Goal: Information Seeking & Learning: Find specific fact

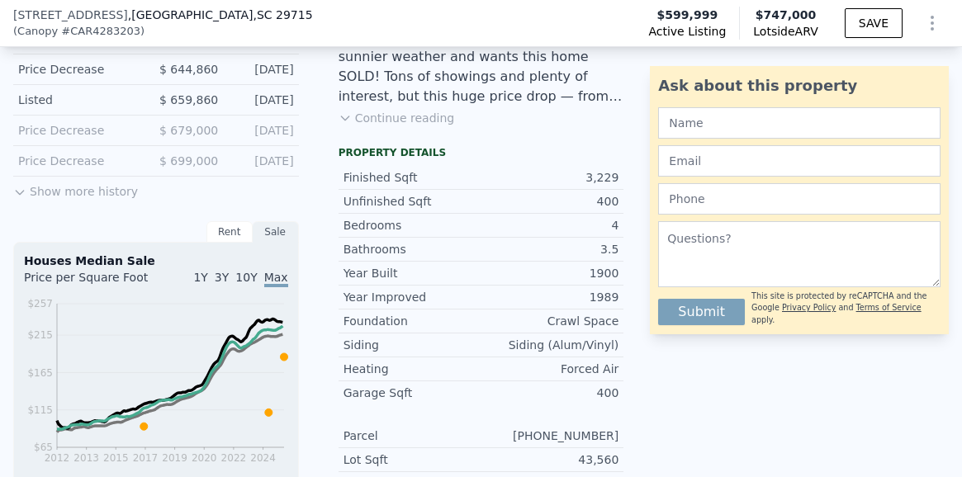
scroll to position [470, 0]
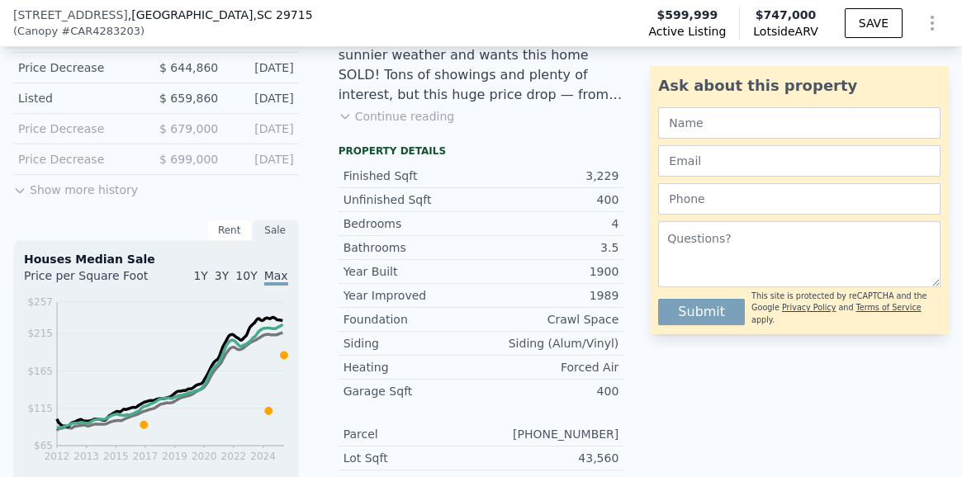
click at [89, 187] on button "Show more history" at bounding box center [75, 186] width 125 height 23
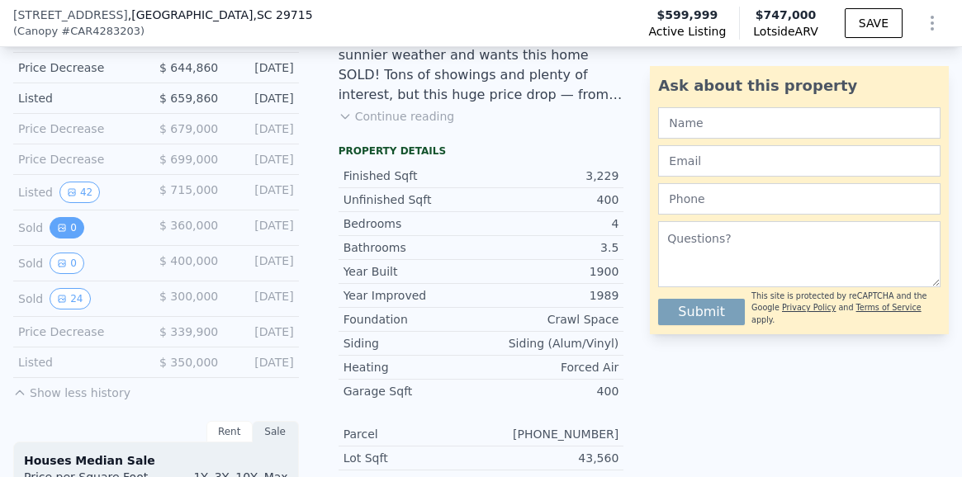
click at [64, 228] on icon "View historical data" at bounding box center [62, 228] width 10 height 10
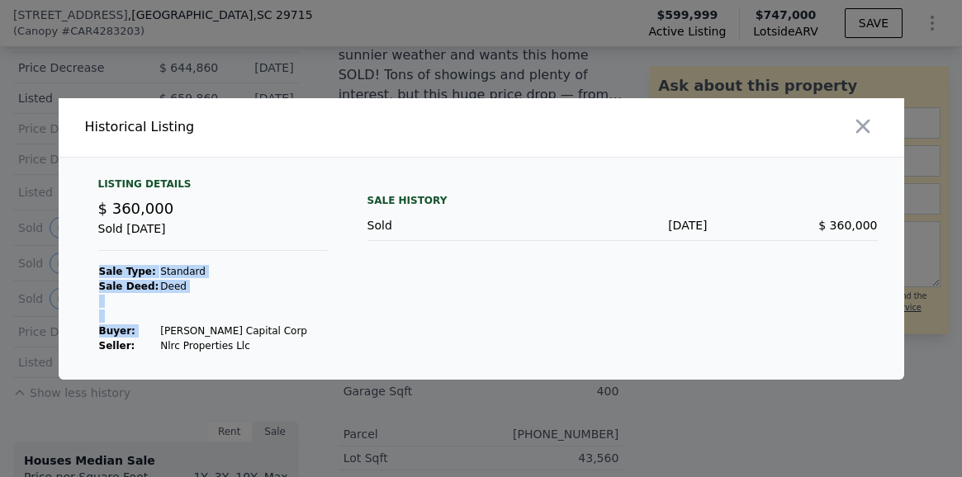
drag, startPoint x: 248, startPoint y: 328, endPoint x: 154, endPoint y: 329, distance: 94.9
click at [154, 329] on div "Listing Details $ 360,000 Sold [DATE] Sale Type: Standard Sale Deed: Deed Buyer…" at bounding box center [213, 265] width 256 height 176
click at [243, 299] on td at bounding box center [233, 301] width 149 height 15
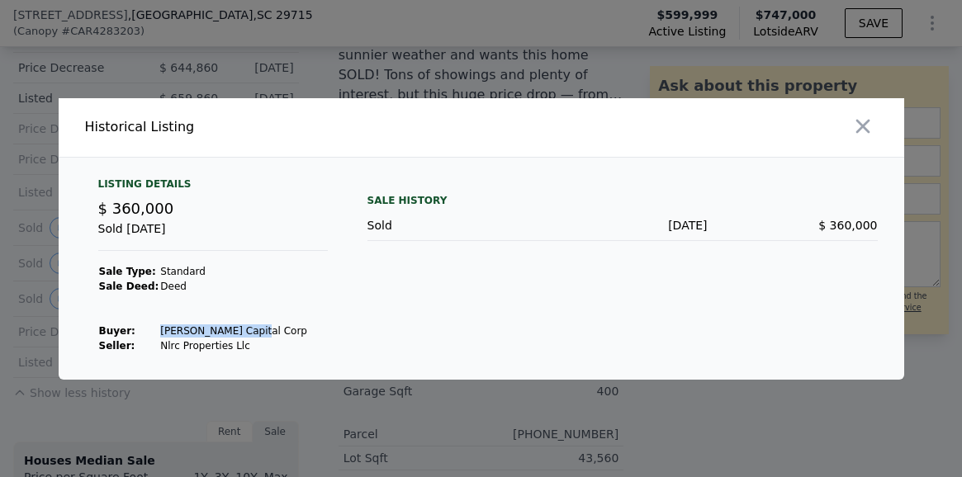
drag, startPoint x: 247, startPoint y: 326, endPoint x: 145, endPoint y: 335, distance: 101.9
click at [145, 335] on tr "Buyer : [PERSON_NAME] Capital Corp" at bounding box center [203, 331] width 210 height 15
copy tr "[PERSON_NAME] Capital Corp"
click at [863, 123] on icon "button" at bounding box center [862, 126] width 23 height 23
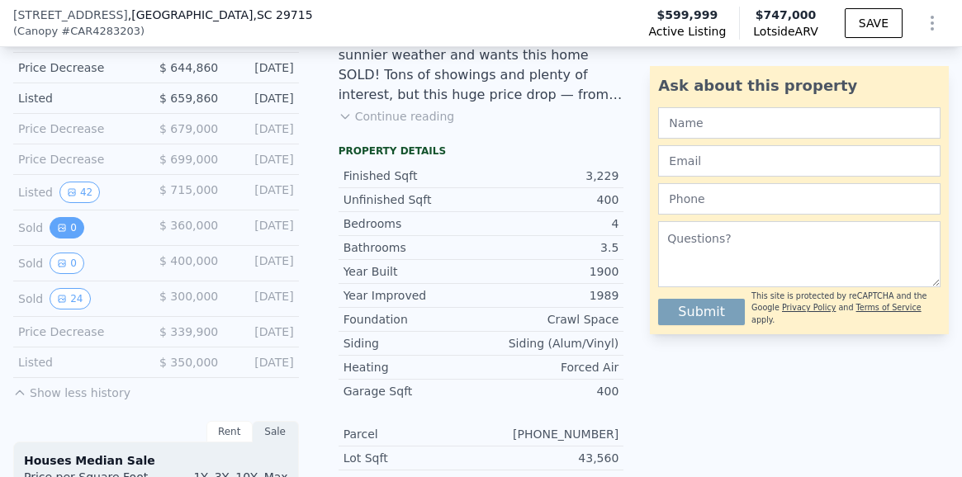
click at [73, 225] on button "0" at bounding box center [67, 227] width 35 height 21
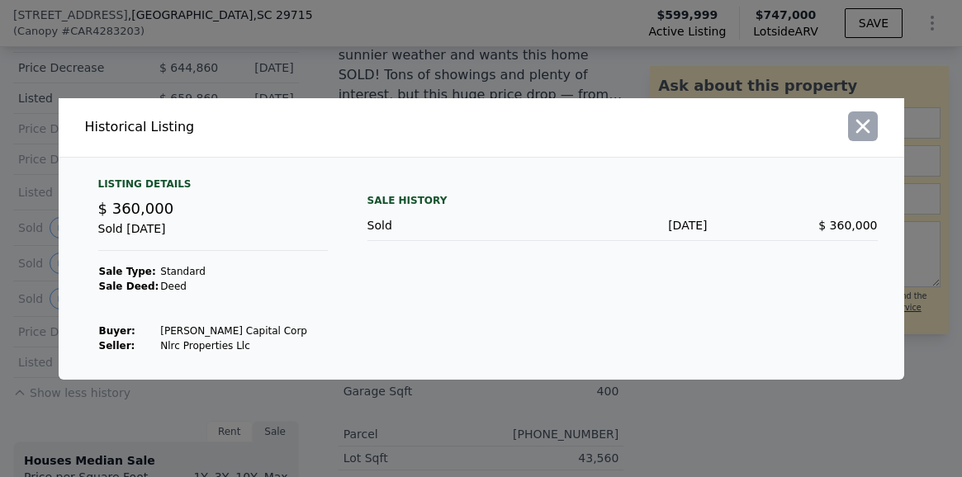
click at [859, 125] on icon "button" at bounding box center [862, 126] width 23 height 23
